Goal: Task Accomplishment & Management: Manage account settings

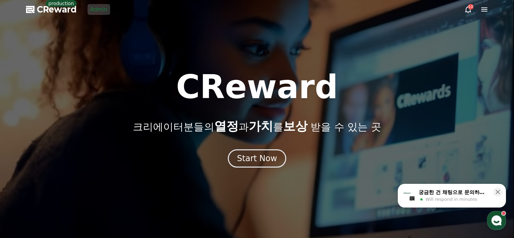
click at [102, 6] on link "Admin" at bounding box center [99, 9] width 23 height 11
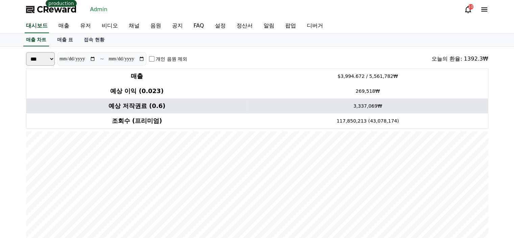
click at [427, 109] on td "3,337,069₩" at bounding box center [368, 105] width 240 height 15
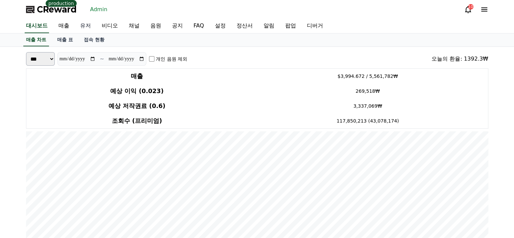
click at [84, 20] on link "유저" at bounding box center [86, 26] width 22 height 14
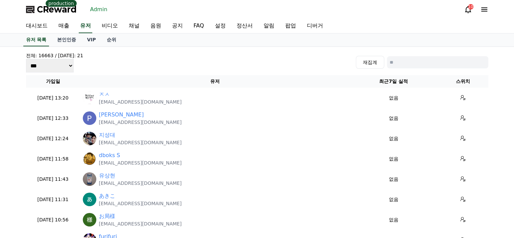
click at [418, 58] on input at bounding box center [437, 62] width 101 height 12
type input "*"
type input "**********"
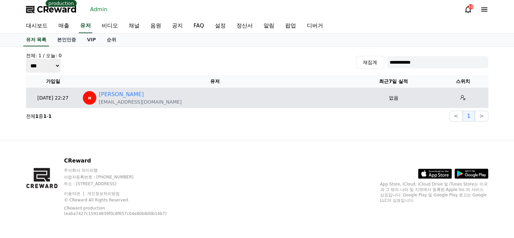
click at [129, 98] on p "[EMAIL_ADDRESS][DOMAIN_NAME]" at bounding box center [140, 101] width 83 height 7
click at [461, 99] on button at bounding box center [463, 97] width 11 height 11
